Goal: Check status: Check status

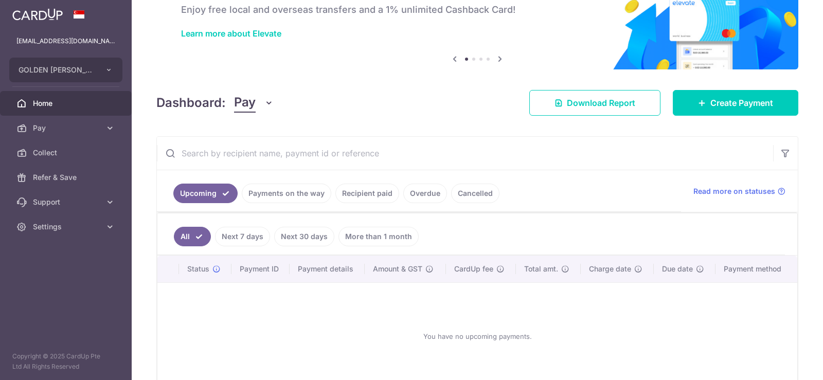
scroll to position [122, 0]
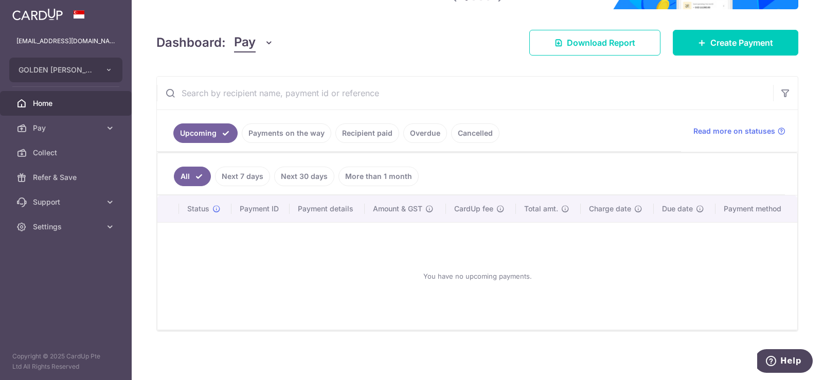
click at [299, 136] on link "Payments on the way" at bounding box center [286, 133] width 89 height 20
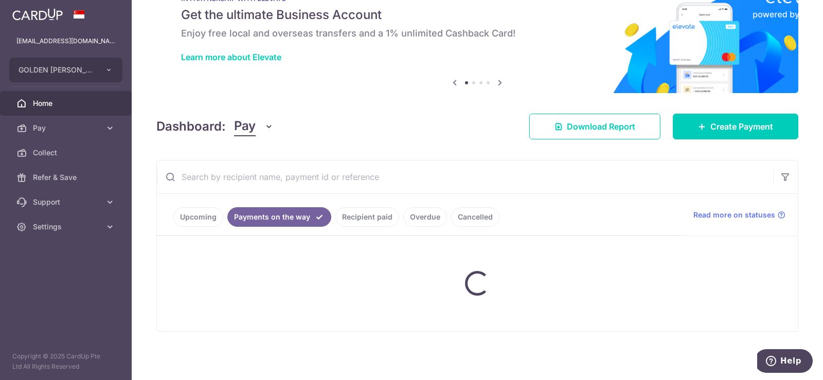
scroll to position [79, 0]
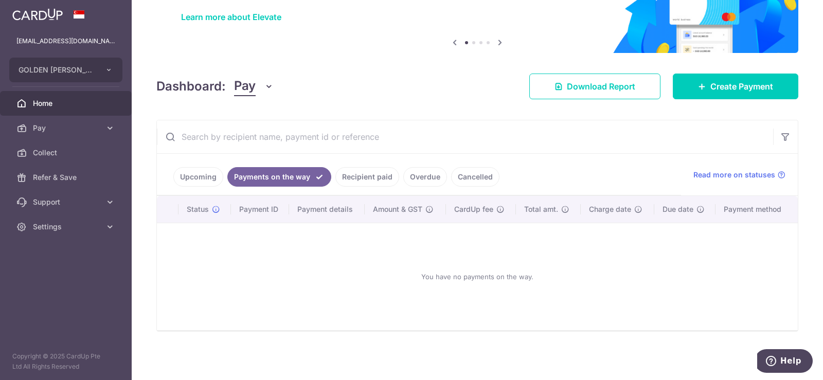
click at [202, 176] on link "Upcoming" at bounding box center [198, 177] width 50 height 20
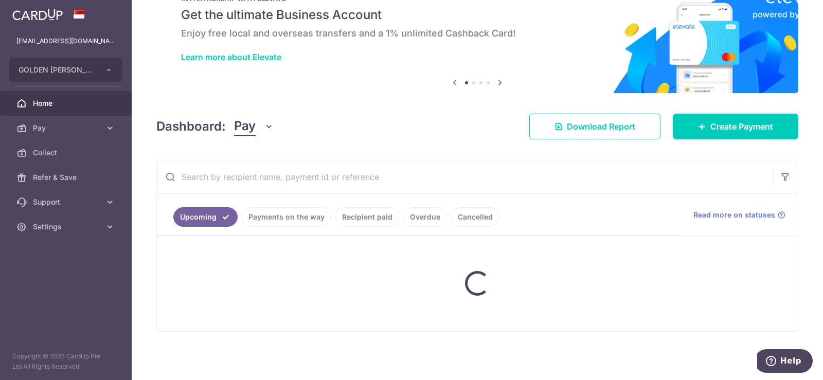
scroll to position [122, 0]
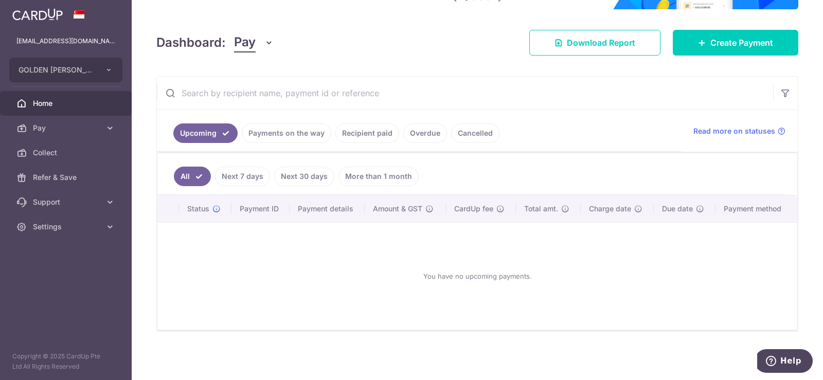
click at [289, 132] on link "Payments on the way" at bounding box center [286, 133] width 89 height 20
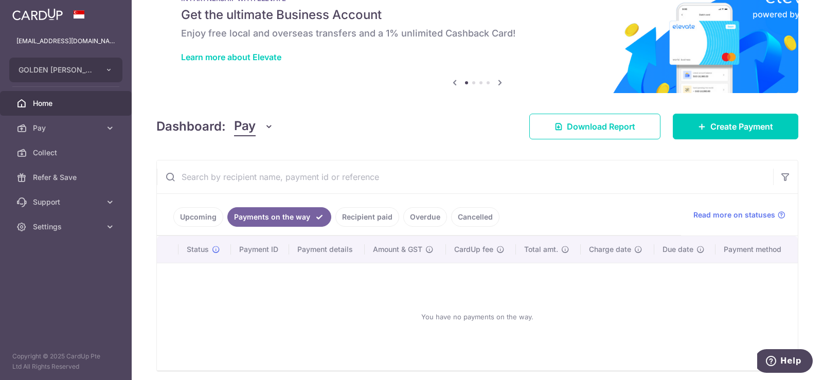
scroll to position [79, 0]
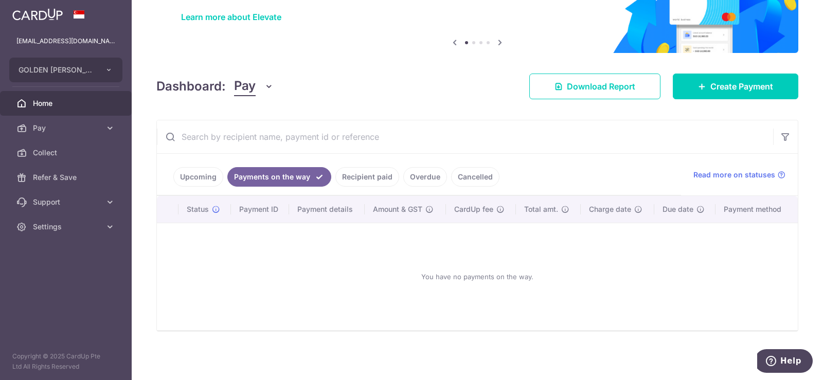
click at [471, 176] on link "Cancelled" at bounding box center [475, 177] width 48 height 20
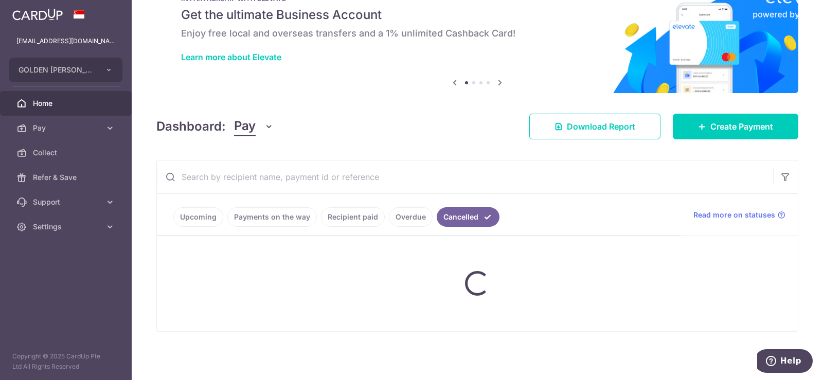
scroll to position [89, 0]
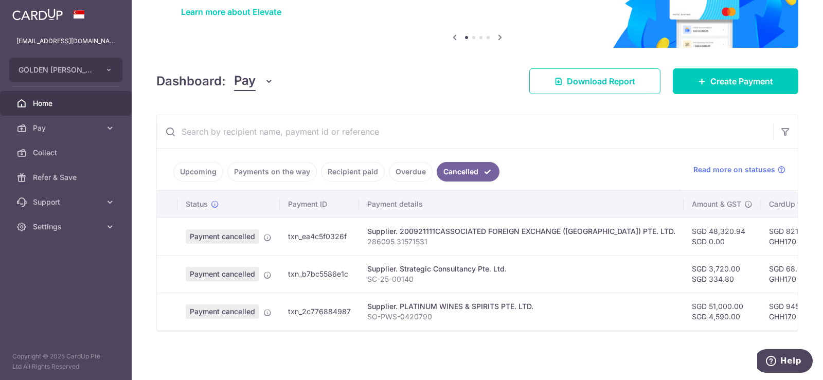
click at [409, 166] on link "Overdue" at bounding box center [411, 172] width 44 height 20
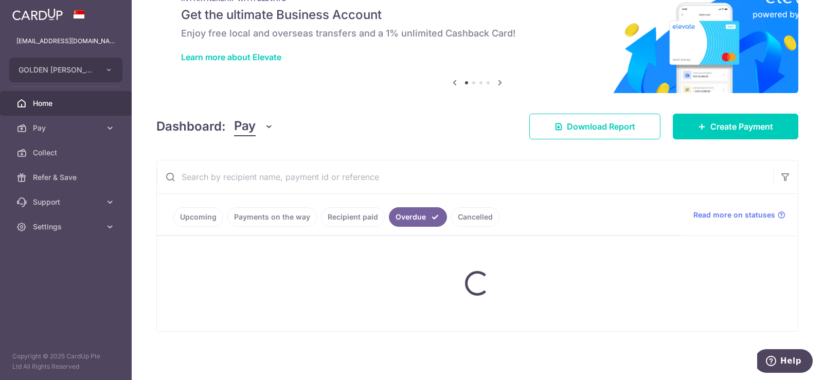
scroll to position [79, 0]
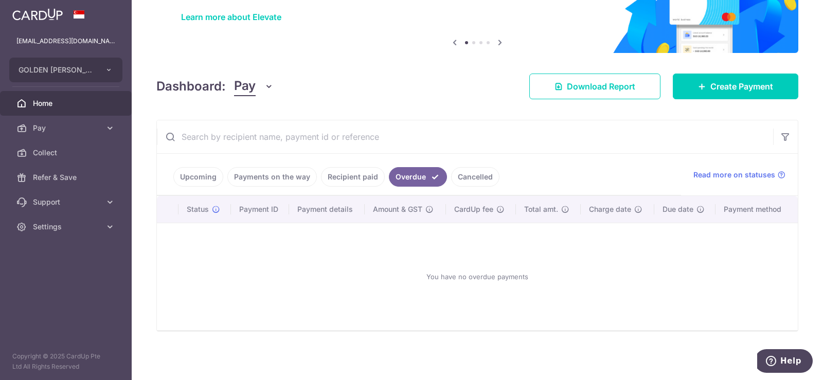
click at [342, 177] on link "Recipient paid" at bounding box center [353, 177] width 64 height 20
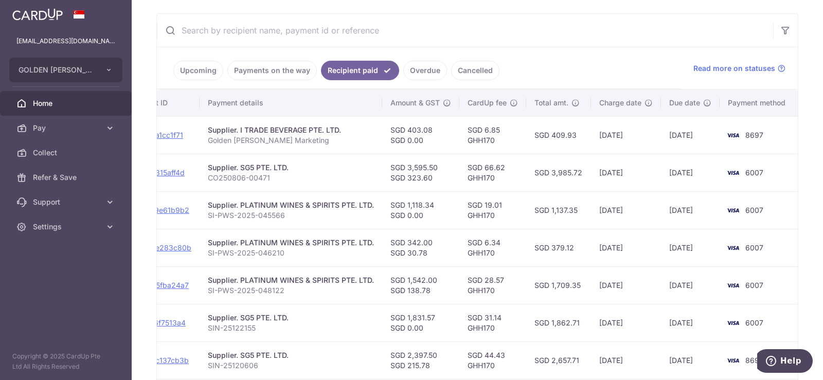
scroll to position [171, 0]
